Goal: Share content: Share content

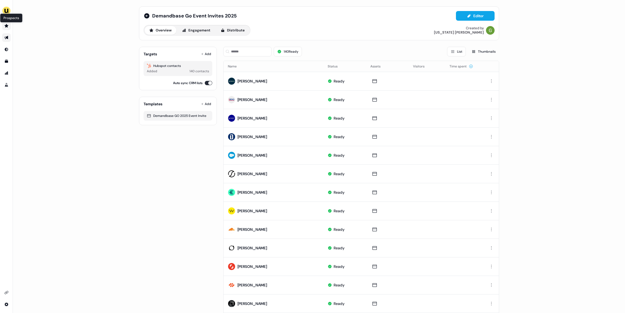
click at [5, 24] on icon "Go to prospects" at bounding box center [6, 26] width 4 height 4
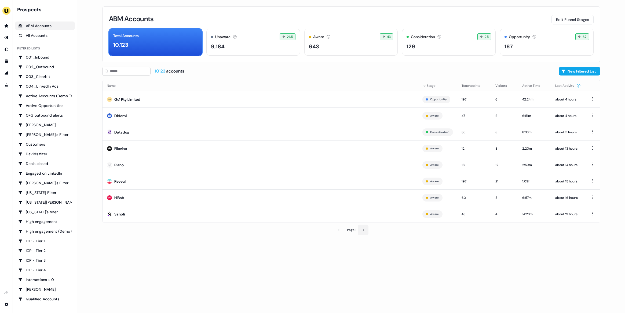
click at [364, 229] on icon at bounding box center [363, 229] width 3 height 3
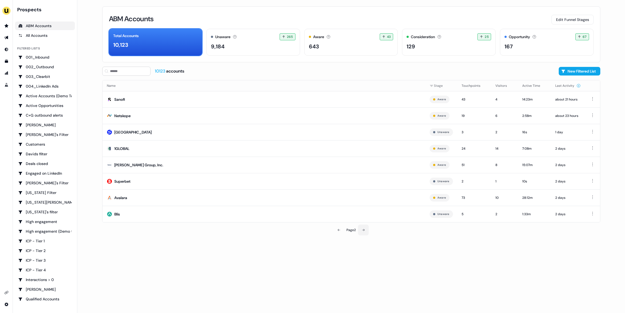
click at [368, 231] on button at bounding box center [363, 229] width 11 height 11
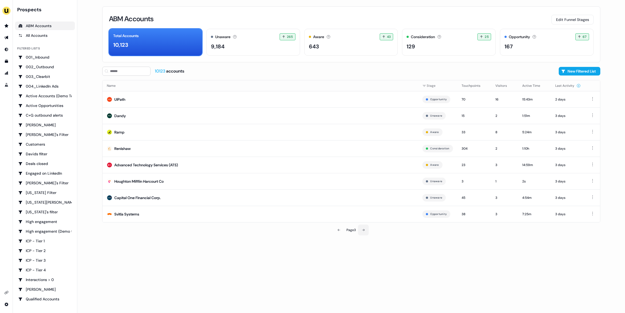
click at [368, 231] on button at bounding box center [363, 229] width 11 height 11
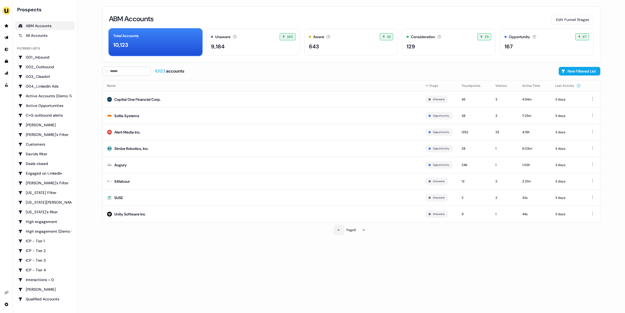
click at [339, 231] on icon at bounding box center [339, 229] width 3 height 3
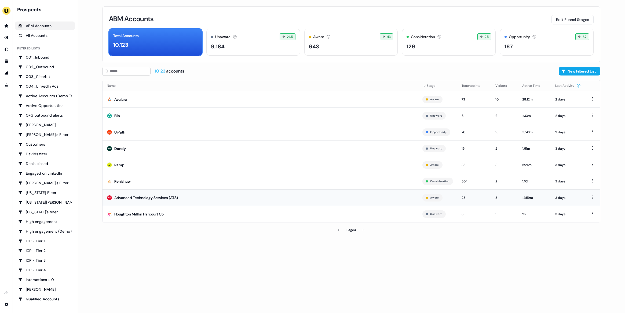
click at [278, 199] on td "Advanced Technology Services (ATS)" at bounding box center [261, 197] width 316 height 16
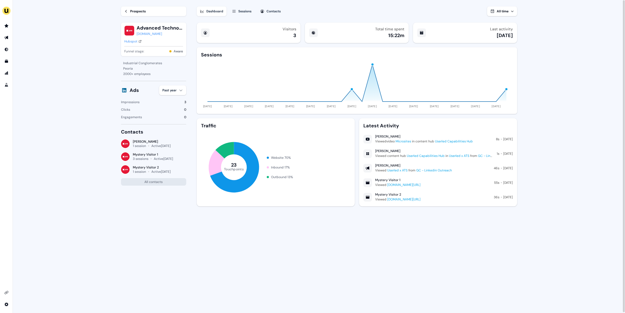
click at [234, 14] on button "Sessions" at bounding box center [242, 11] width 26 height 10
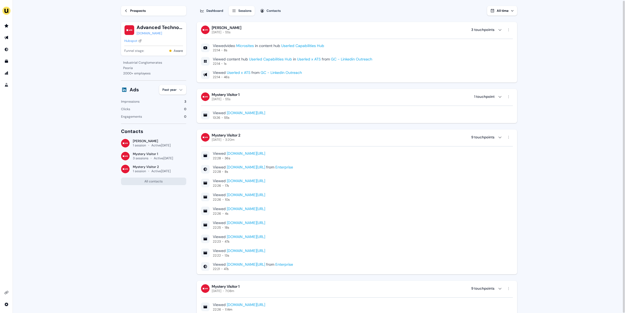
click at [139, 12] on div "Prospects" at bounding box center [138, 10] width 16 height 5
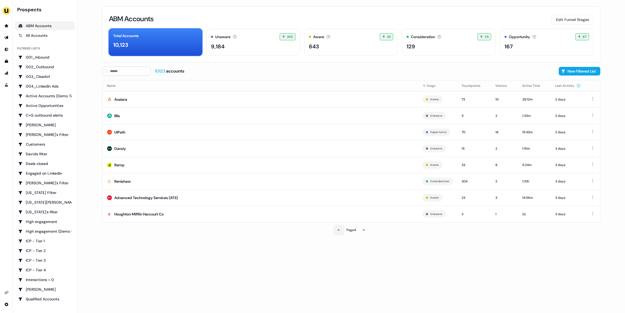
click at [336, 230] on button at bounding box center [339, 229] width 11 height 11
click at [339, 230] on icon at bounding box center [339, 229] width 3 height 3
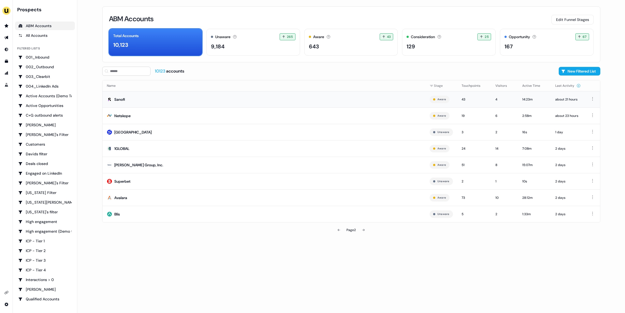
click at [204, 98] on td "Sanofi" at bounding box center [264, 99] width 323 height 16
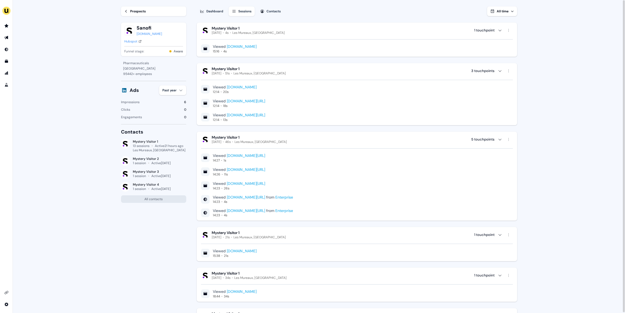
click at [138, 6] on div "Prospects Sanofi [DOMAIN_NAME] Hubspot Funnel stage: Aware" at bounding box center [153, 30] width 65 height 60
click at [136, 9] on div "Prospects" at bounding box center [138, 11] width 16 height 5
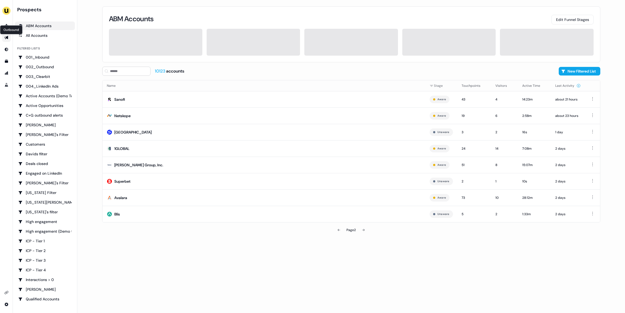
click at [7, 37] on icon "Go to outbound experience" at bounding box center [6, 37] width 4 height 3
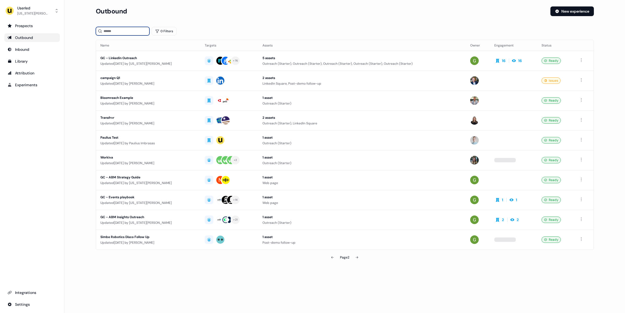
click at [114, 33] on input at bounding box center [123, 31] width 54 height 9
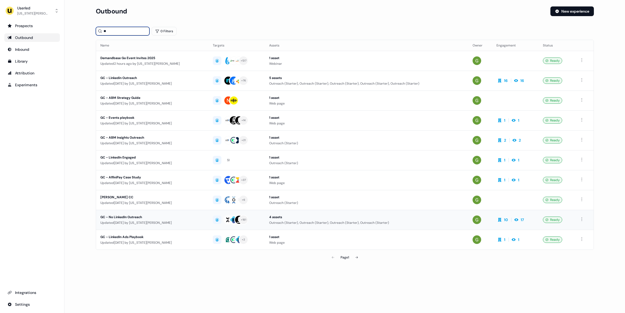
type input "**"
click at [134, 220] on div "Updated [DATE] by [US_STATE][PERSON_NAME]" at bounding box center [152, 222] width 104 height 5
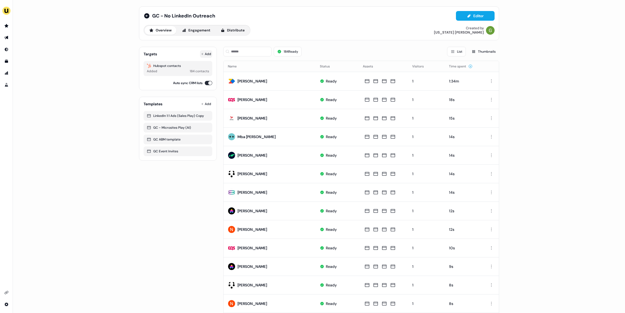
click at [205, 56] on button "Add" at bounding box center [206, 54] width 12 height 8
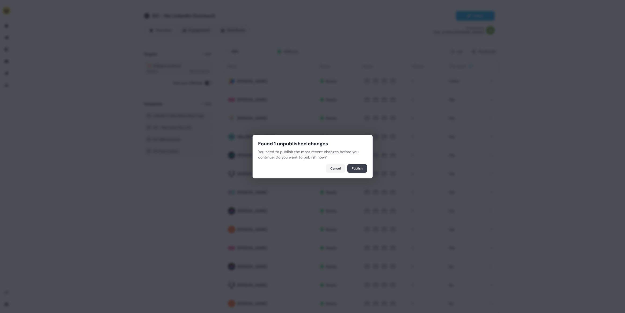
click at [357, 170] on button "Publish" at bounding box center [357, 168] width 20 height 9
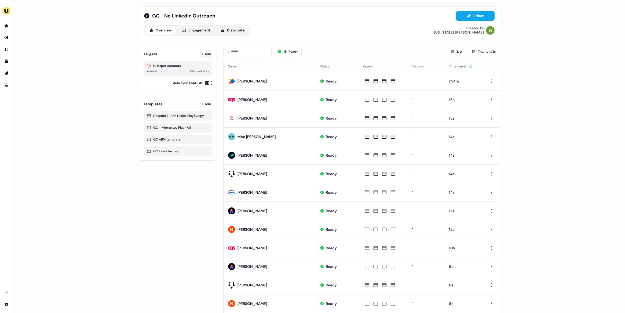
click at [206, 54] on button "Add" at bounding box center [206, 54] width 12 height 8
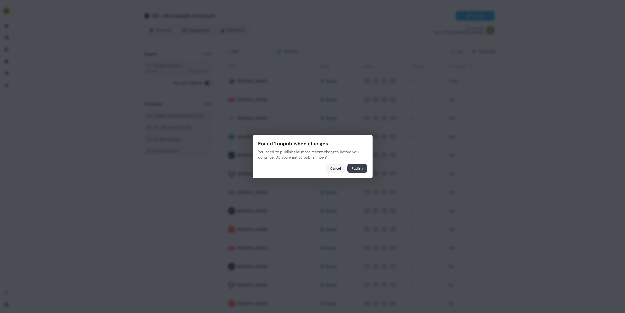
click at [356, 169] on button "Publish" at bounding box center [357, 168] width 20 height 9
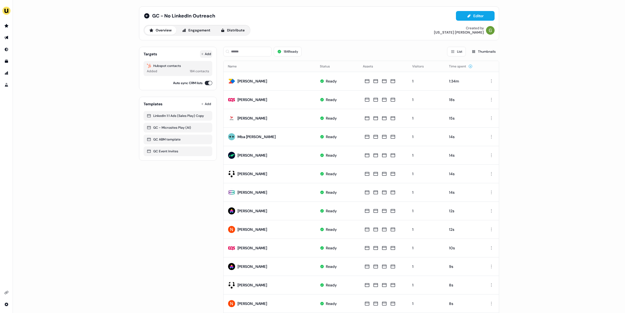
click at [208, 52] on button "Add" at bounding box center [206, 54] width 12 height 8
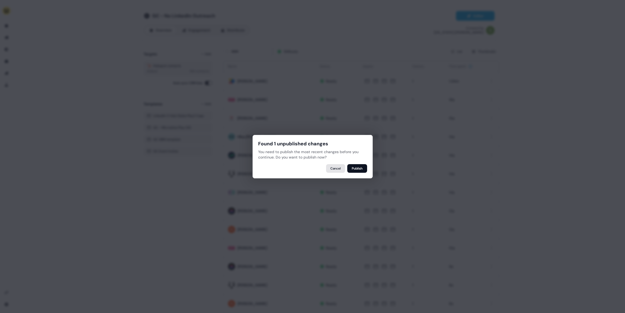
click at [332, 169] on button "Cancel" at bounding box center [335, 168] width 19 height 9
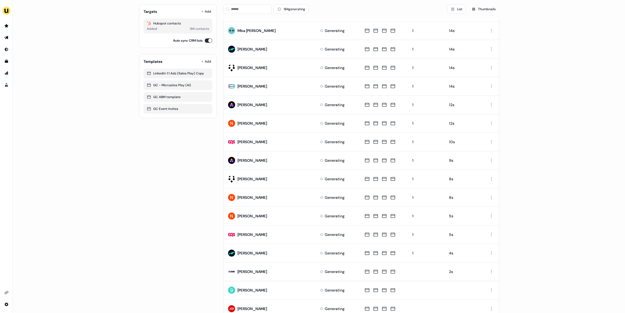
scroll to position [147, 0]
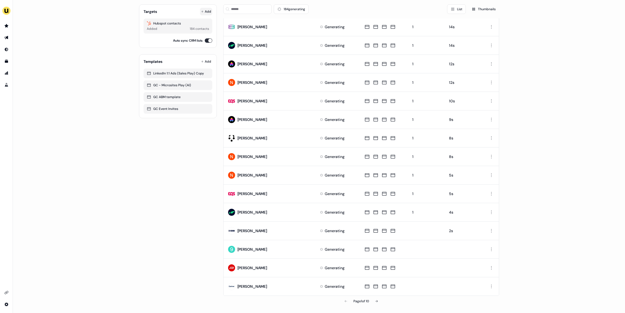
click at [203, 11] on button "Add" at bounding box center [206, 12] width 12 height 8
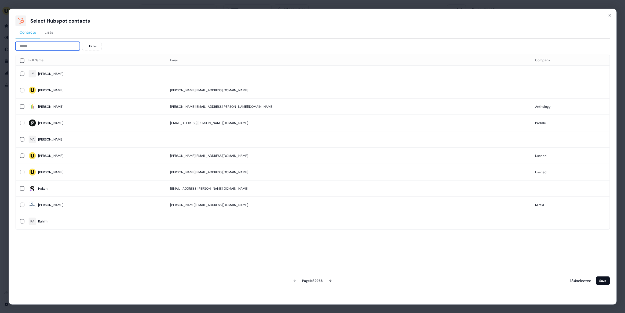
click at [77, 44] on input at bounding box center [47, 46] width 64 height 9
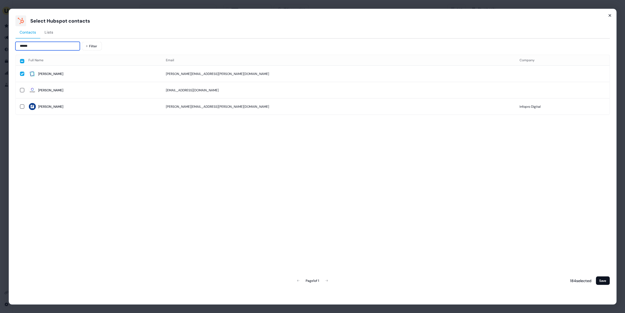
type input "******"
click at [612, 15] on icon "button" at bounding box center [610, 15] width 4 height 4
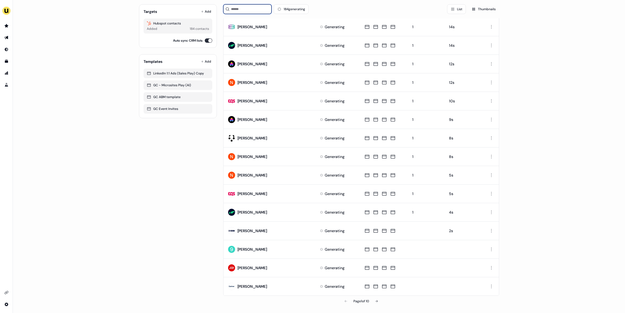
click at [256, 13] on input at bounding box center [247, 9] width 48 height 10
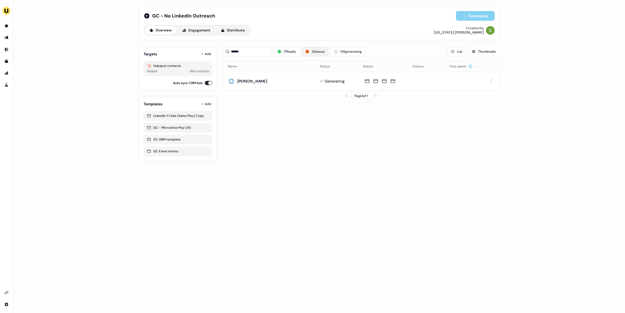
click at [315, 53] on button "32 issues" at bounding box center [315, 52] width 27 height 10
click at [292, 53] on button "17 Ready" at bounding box center [287, 52] width 26 height 10
click at [257, 55] on input "******" at bounding box center [247, 52] width 48 height 10
click at [352, 52] on button "42 generating" at bounding box center [348, 52] width 34 height 10
click at [240, 175] on div "GC - No LinkedIn Outreach Generating Overview Engagement Distribute Created by …" at bounding box center [319, 156] width 613 height 313
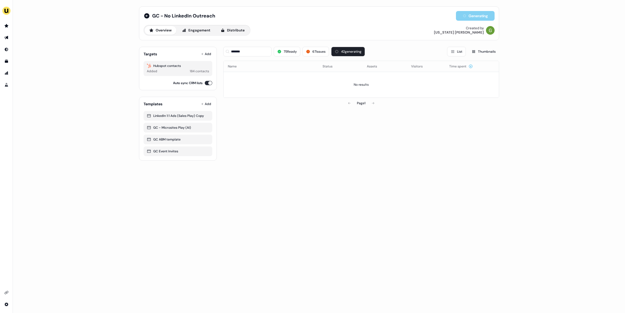
click at [314, 44] on div "******* 75 Ready 67 issues 42 generating List Thumbnails" at bounding box center [361, 51] width 276 height 18
click at [312, 50] on button "67 issues" at bounding box center [316, 52] width 27 height 10
click at [274, 47] on button "75 Ready" at bounding box center [287, 52] width 27 height 10
click at [319, 50] on button "67 issues" at bounding box center [316, 52] width 27 height 10
click at [342, 50] on button "42 generating" at bounding box center [348, 52] width 34 height 10
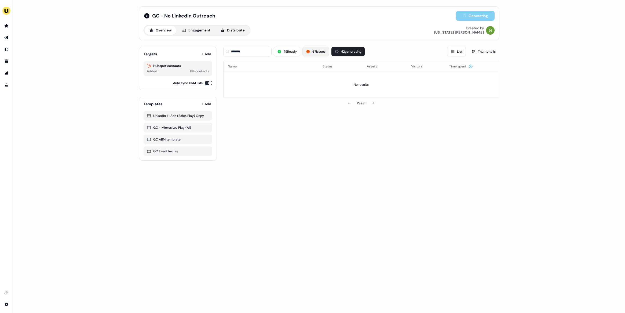
click at [309, 52] on icon at bounding box center [307, 51] width 3 height 3
click at [347, 50] on button "42 generating" at bounding box center [348, 52] width 34 height 10
click at [293, 53] on button "75 Ready" at bounding box center [287, 52] width 27 height 10
click at [307, 54] on button "67 issues" at bounding box center [316, 52] width 27 height 10
click at [332, 53] on button "42 generating" at bounding box center [348, 52] width 34 height 10
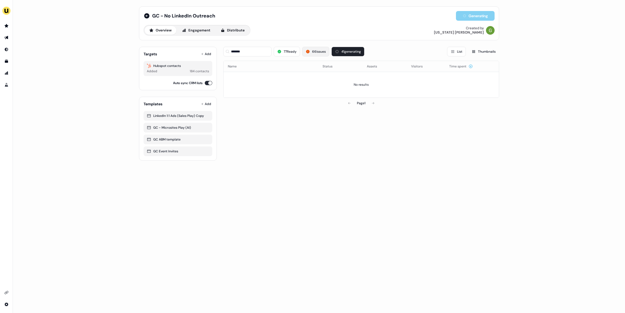
click at [324, 51] on button "66 issues" at bounding box center [315, 52] width 27 height 10
click at [290, 51] on button "77 Ready" at bounding box center [287, 52] width 26 height 10
click at [251, 54] on input "*******" at bounding box center [247, 52] width 48 height 10
drag, startPoint x: 253, startPoint y: 54, endPoint x: 219, endPoint y: 54, distance: 34.4
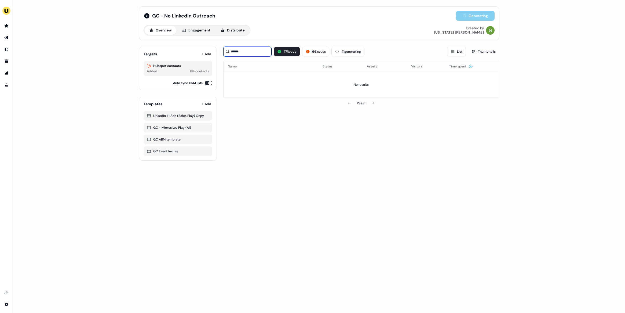
click at [219, 54] on div "Targets Add Hubspot contacts Added 184 contacts Auto sync CRM lists Templates A…" at bounding box center [319, 101] width 360 height 118
type input "*"
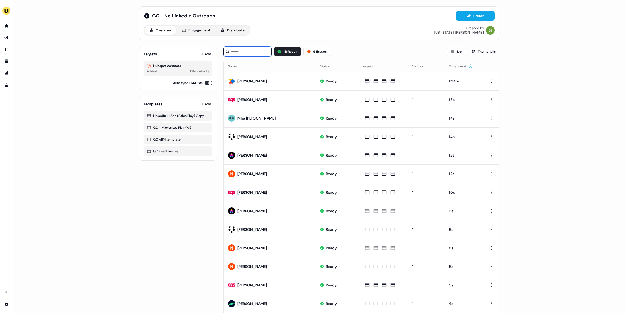
click at [260, 50] on input at bounding box center [247, 52] width 48 height 10
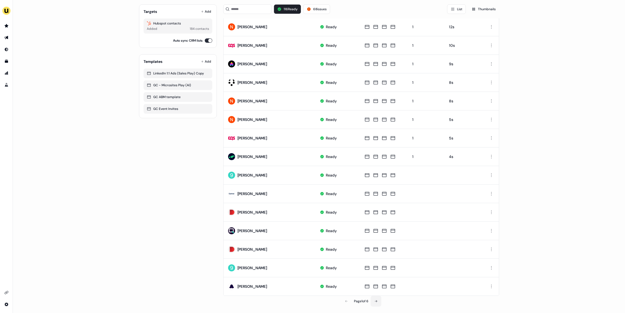
click at [378, 299] on button at bounding box center [376, 301] width 11 height 11
click at [378, 299] on icon at bounding box center [376, 300] width 3 height 3
click at [378, 299] on button at bounding box center [376, 301] width 11 height 11
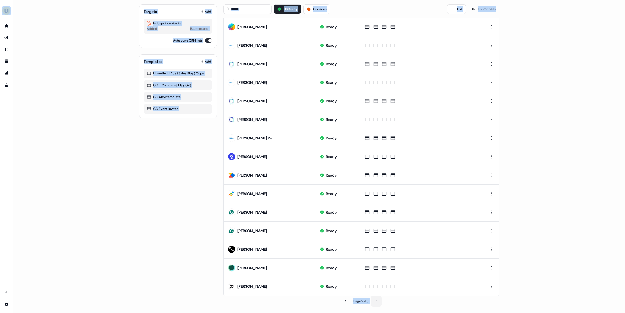
scroll to position [73, 0]
click at [378, 299] on div "Page 6 of 6" at bounding box center [361, 301] width 276 height 11
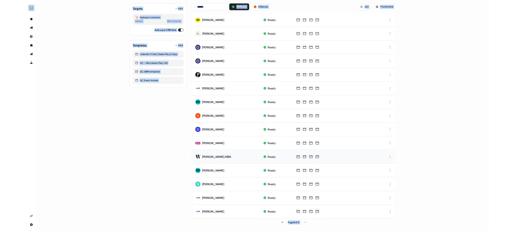
scroll to position [0, 0]
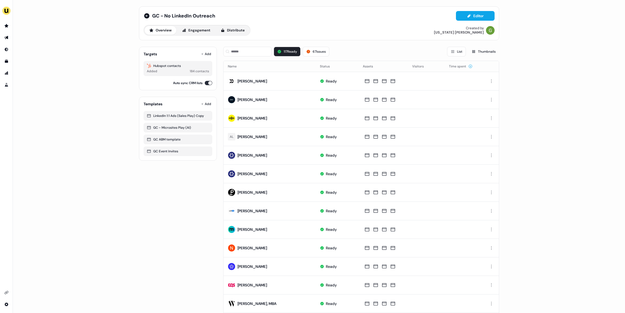
click at [255, 59] on div "117 Ready 67 issues List Thumbnails" at bounding box center [361, 51] width 276 height 18
click at [253, 52] on input at bounding box center [247, 52] width 48 height 10
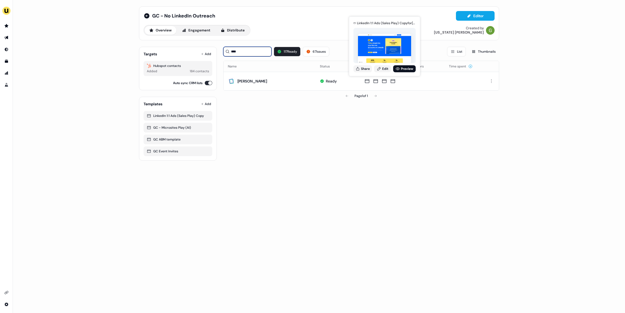
type input "****"
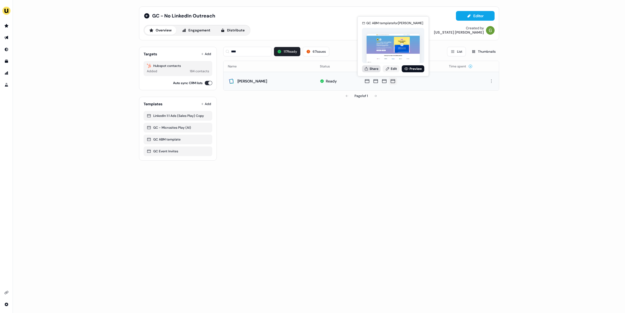
click at [376, 66] on button "Share" at bounding box center [371, 68] width 19 height 7
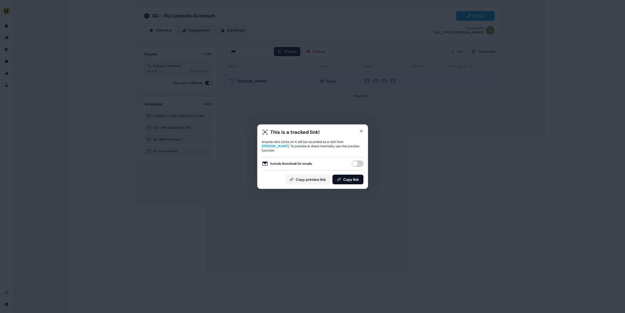
click at [358, 160] on button "Include thumbnail for emails" at bounding box center [358, 163] width 12 height 6
click at [355, 175] on button "Copy link" at bounding box center [347, 180] width 31 height 10
